Goal: Navigation & Orientation: Find specific page/section

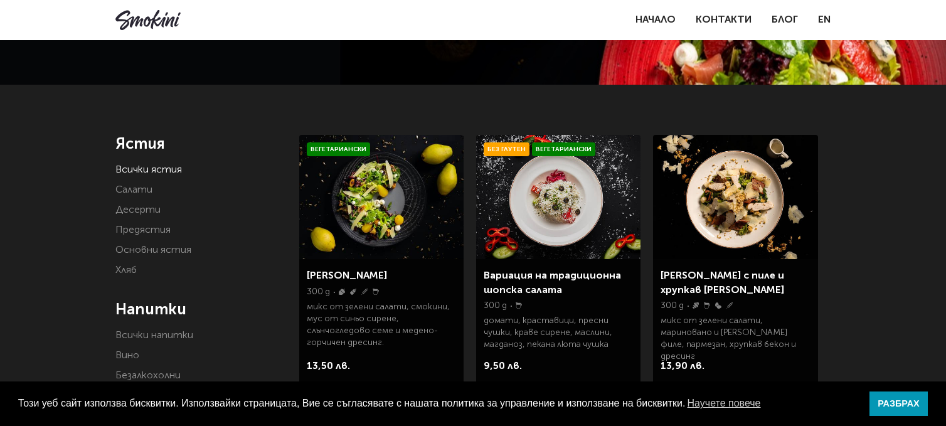
scroll to position [141, 0]
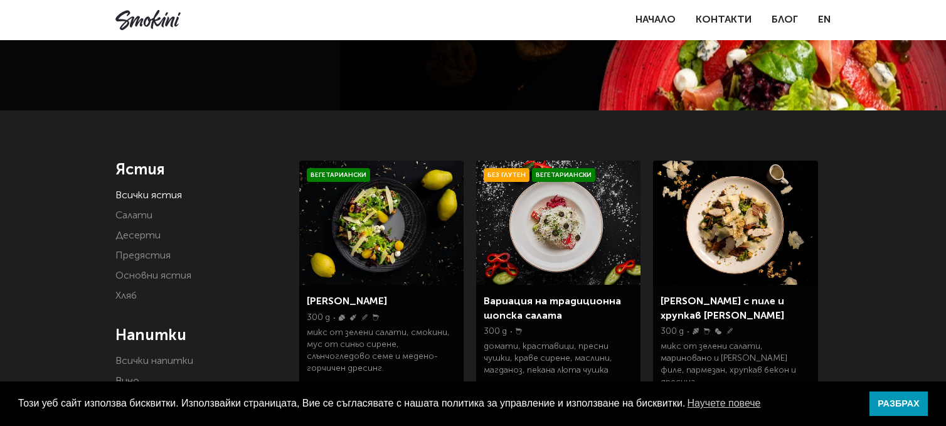
click at [360, 301] on link "[PERSON_NAME]" at bounding box center [347, 302] width 80 height 10
click at [156, 277] on link "Основни ястия" at bounding box center [153, 276] width 76 height 10
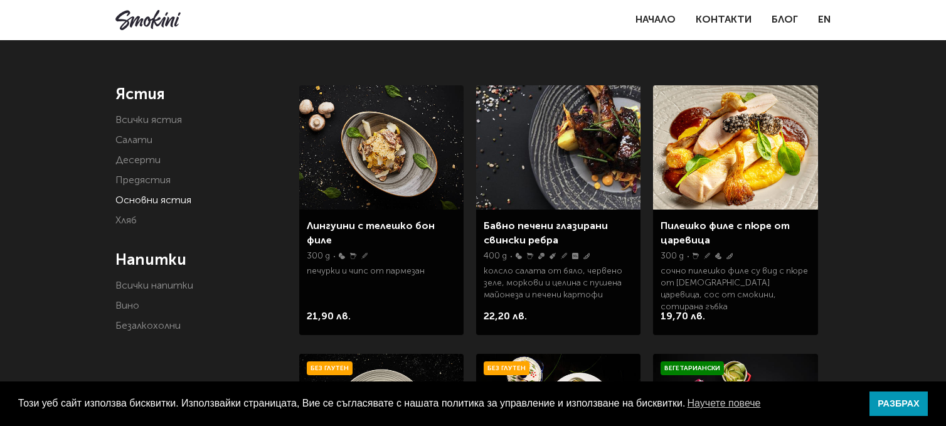
scroll to position [188, 0]
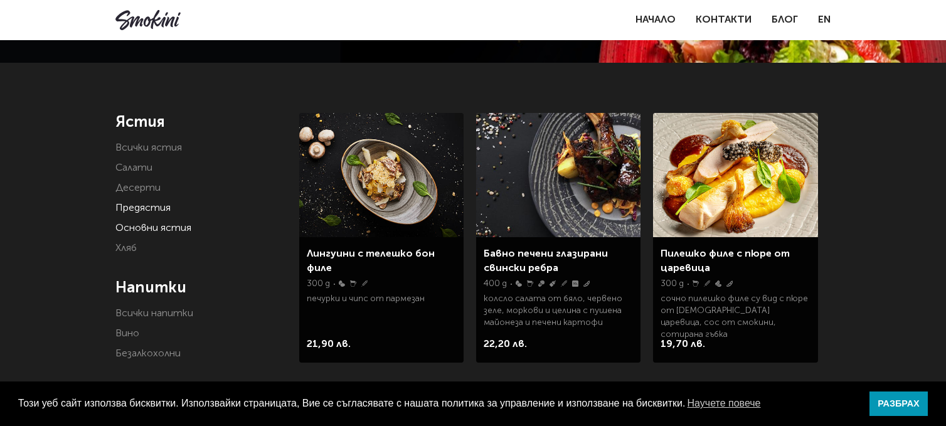
click at [155, 208] on link "Предястия" at bounding box center [142, 208] width 55 height 10
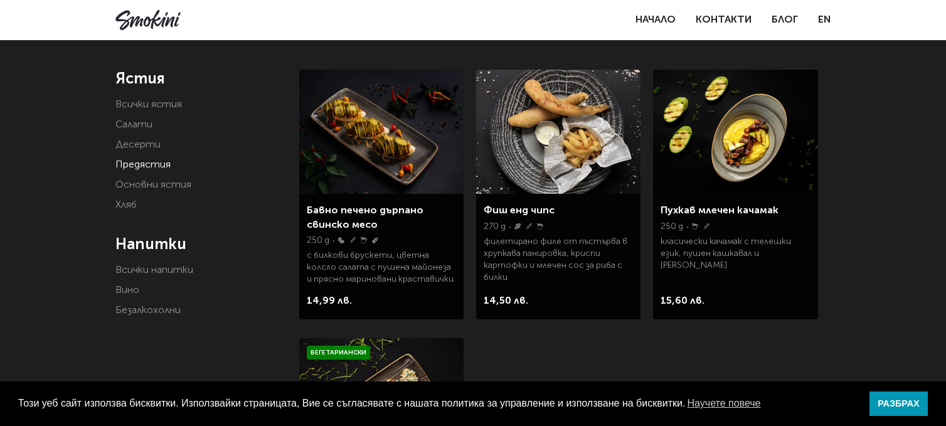
scroll to position [188, 0]
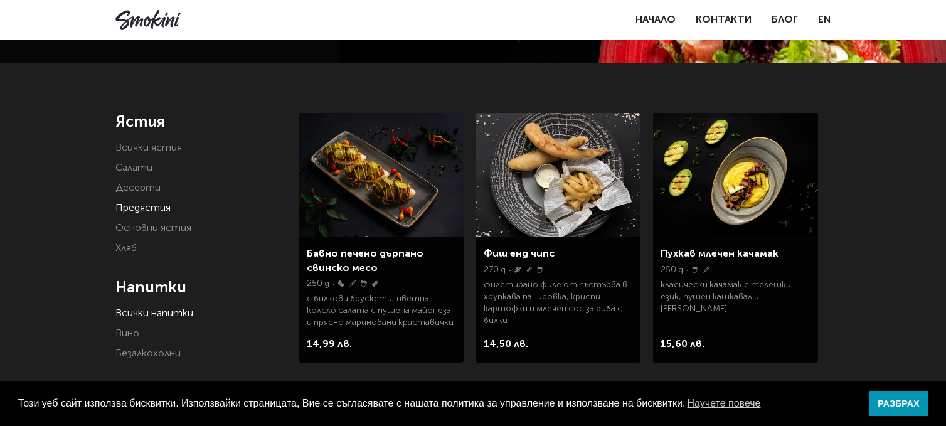
click at [179, 313] on link "Всички напитки" at bounding box center [154, 314] width 78 height 10
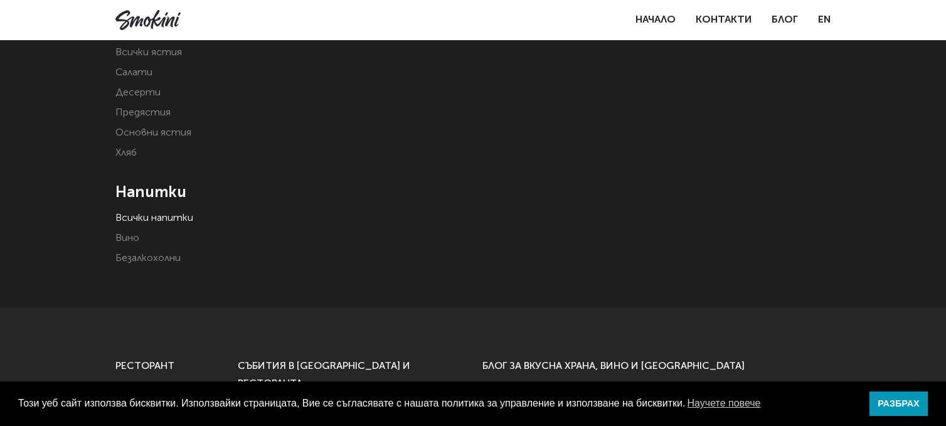
scroll to position [314, 0]
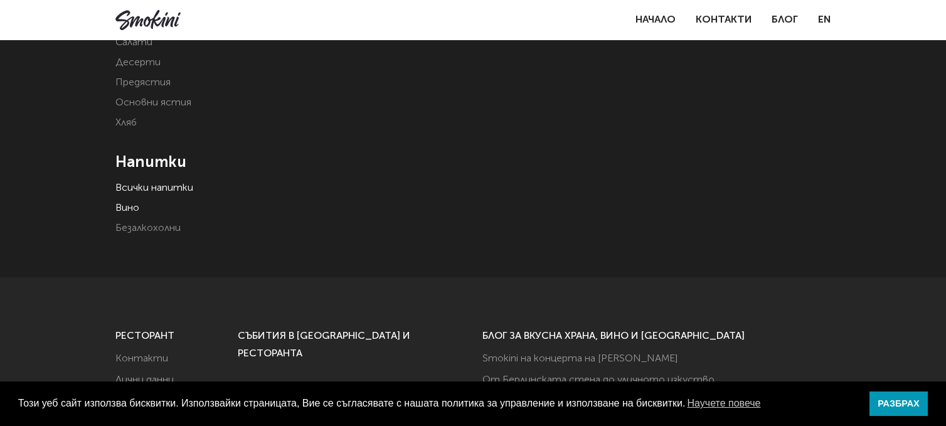
click at [134, 207] on link "Вино" at bounding box center [127, 208] width 24 height 10
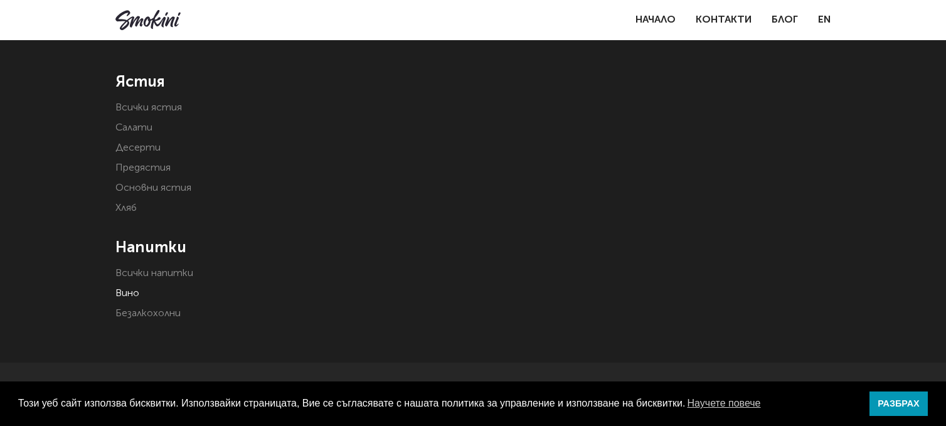
scroll to position [251, 0]
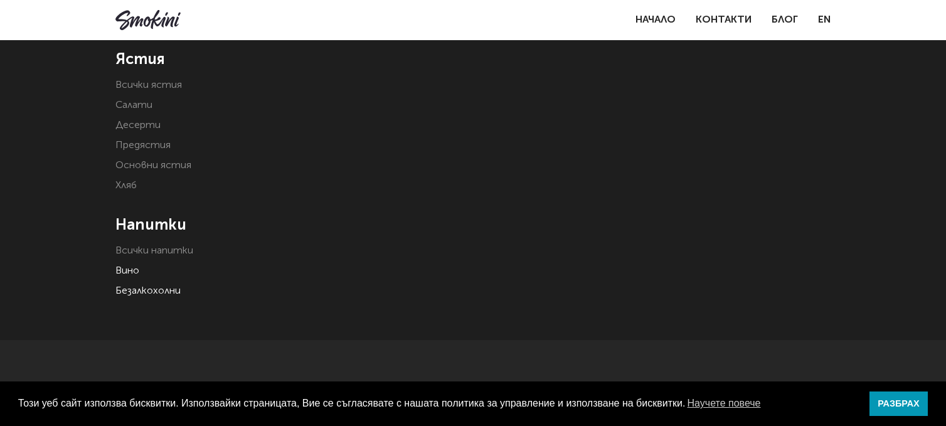
click at [164, 291] on link "Безалкохолни" at bounding box center [147, 291] width 65 height 10
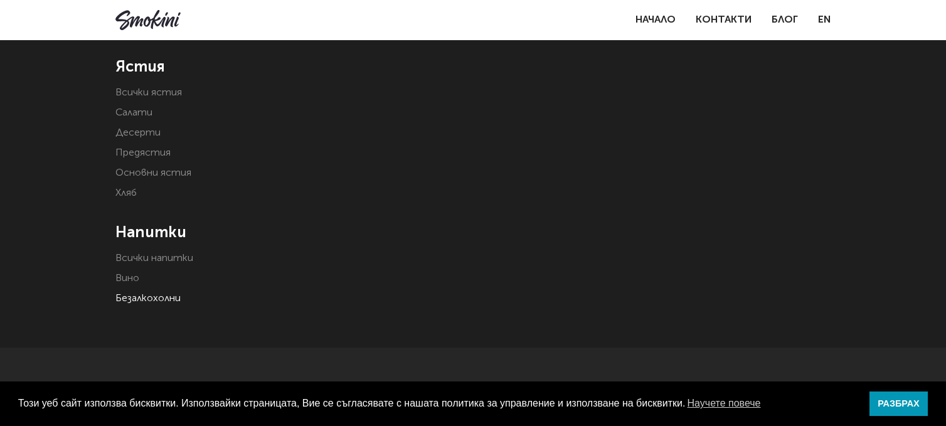
scroll to position [251, 0]
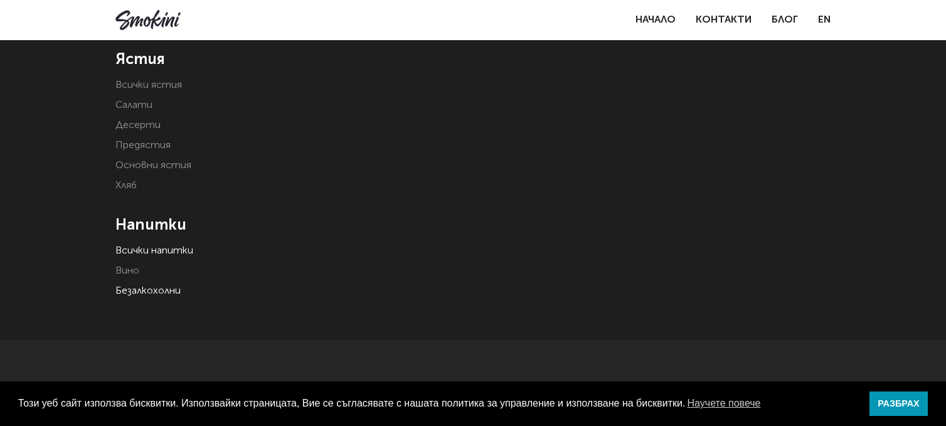
click at [184, 248] on link "Всички напитки" at bounding box center [154, 251] width 78 height 10
